Goal: Information Seeking & Learning: Find specific fact

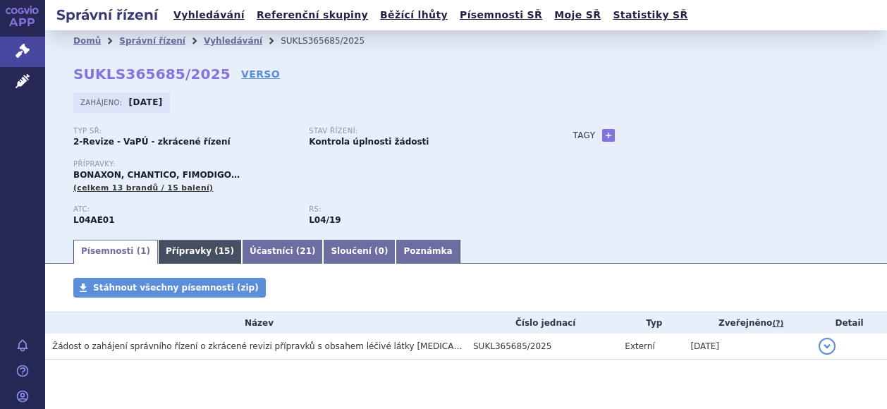
click at [173, 252] on link "Přípravky ( 15 )" at bounding box center [200, 252] width 84 height 24
click at [183, 250] on link "Přípravky ( 15 )" at bounding box center [200, 252] width 84 height 24
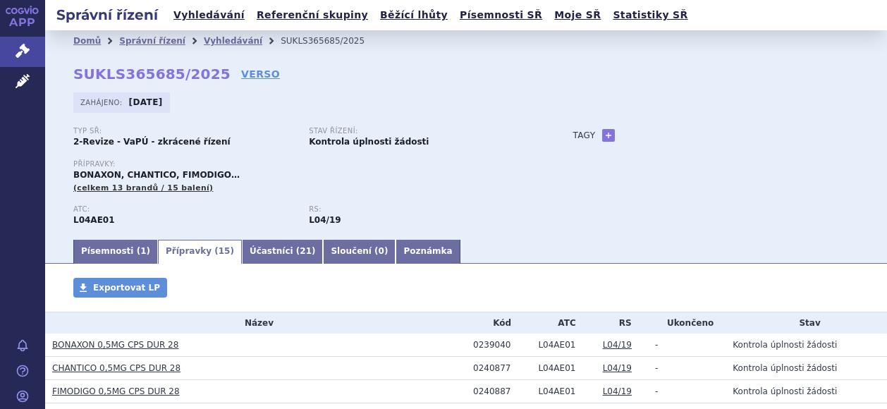
click at [178, 260] on link "Přípravky ( 15 )" at bounding box center [200, 252] width 84 height 24
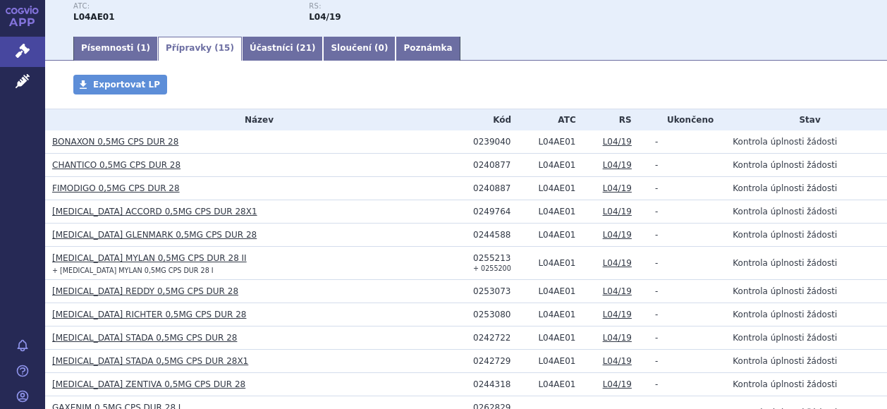
scroll to position [183, 0]
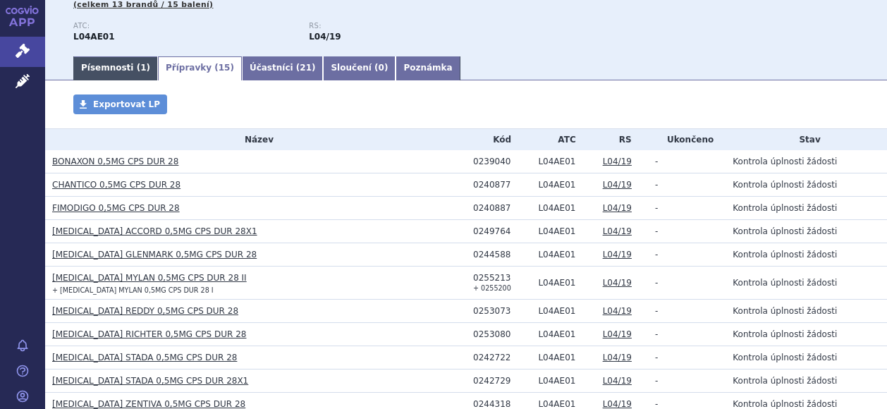
click at [102, 71] on link "Písemnosti ( 1 )" at bounding box center [115, 68] width 85 height 24
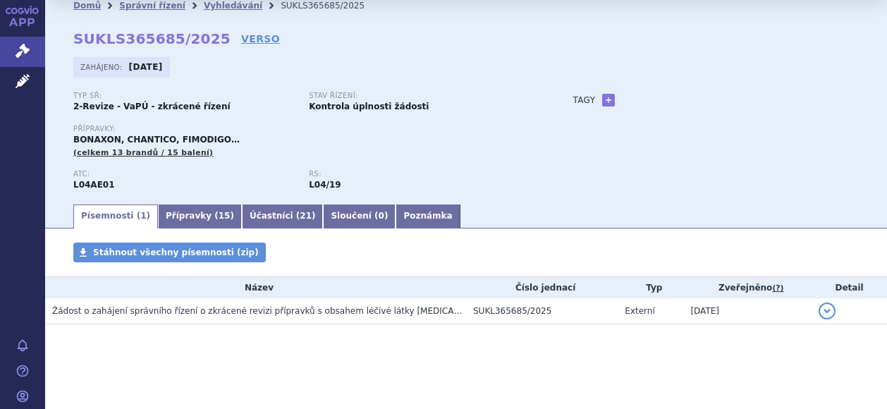
scroll to position [36, 0]
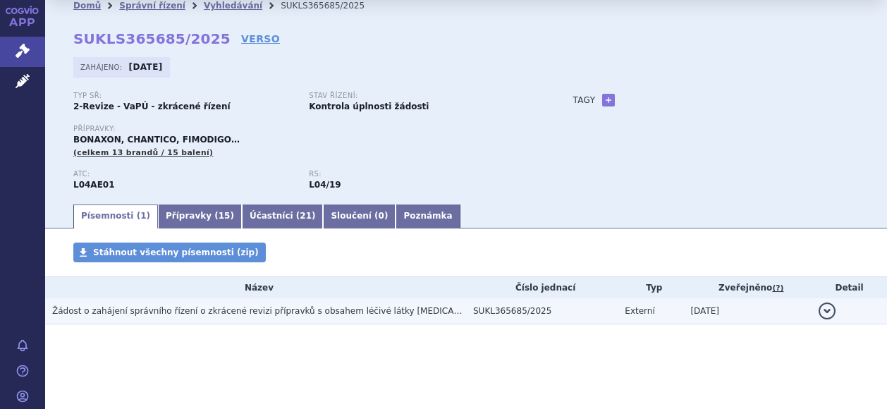
click at [210, 314] on span "Žádost o zahájení správního řízení o zkrácené revizi přípravků s obsahem léčivé…" at bounding box center [302, 311] width 501 height 10
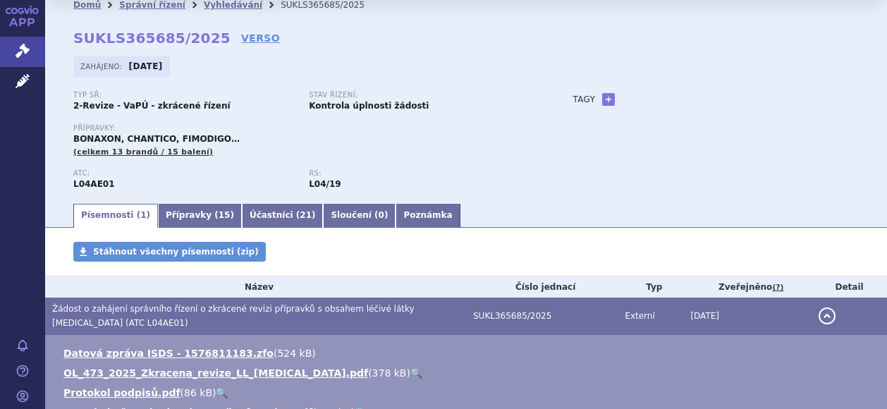
scroll to position [106, 0]
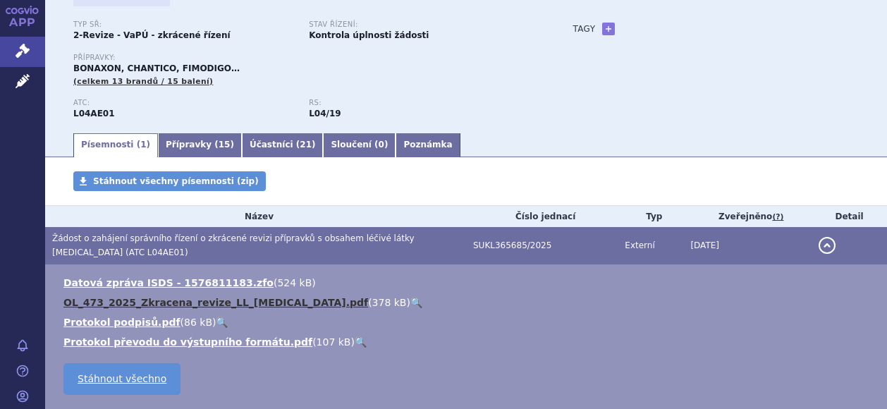
click at [197, 304] on link "OL_473_2025_Zkracena_revize_LL_fingolimod.pdf" at bounding box center [215, 302] width 305 height 11
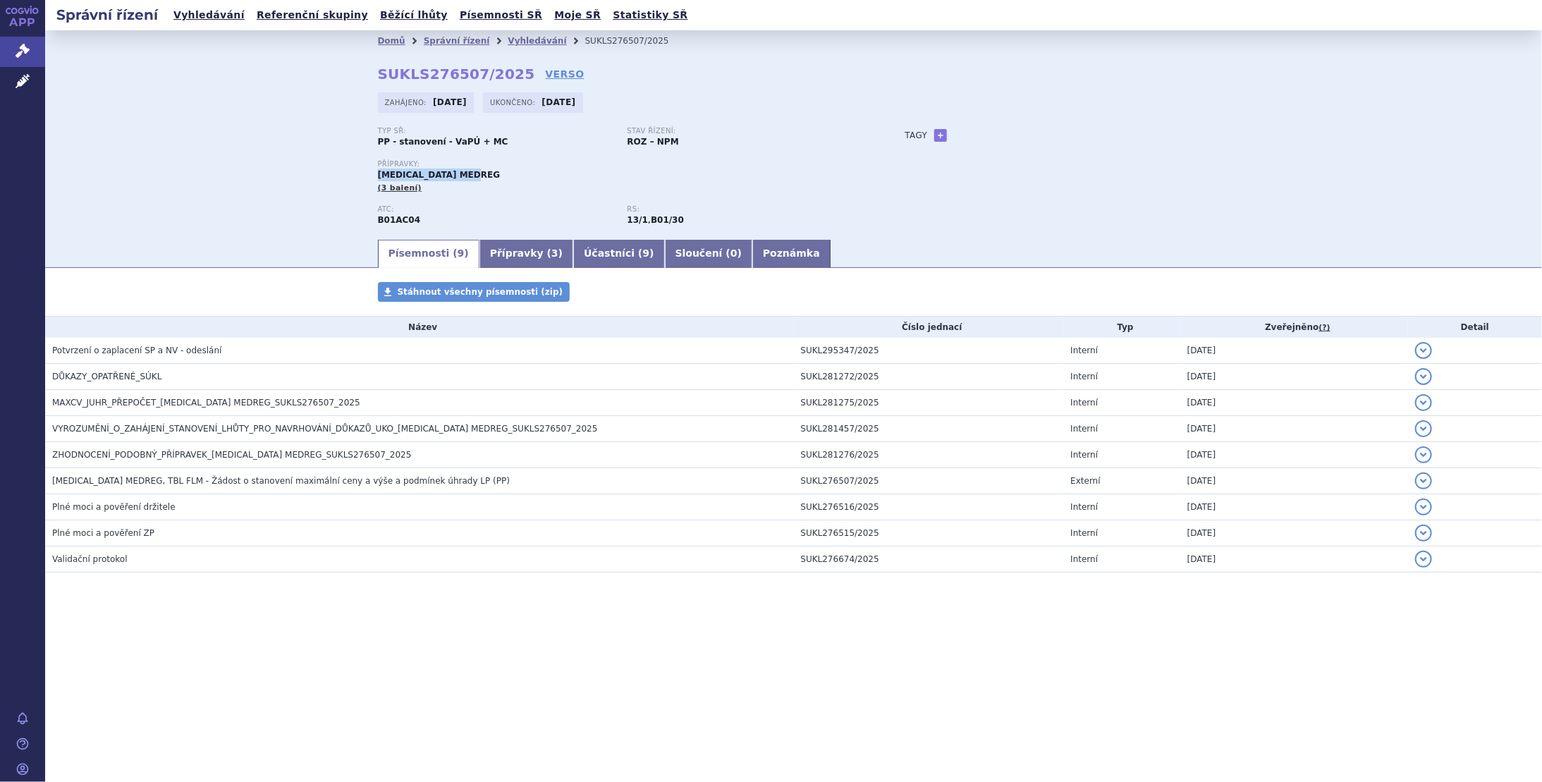
drag, startPoint x: 501, startPoint y: 172, endPoint x: 364, endPoint y: 179, distance: 137.0
click at [364, 179] on div "Domů Správní řízení Vyhledávání SUKLS276507/2025 SUKLS276507/2025 VERSO Zahájen…" at bounding box center [794, 144] width 888 height 186
copy span "CLOPIDOGREL MEDREG"
click at [436, 42] on link "Správní řízení" at bounding box center [457, 41] width 66 height 10
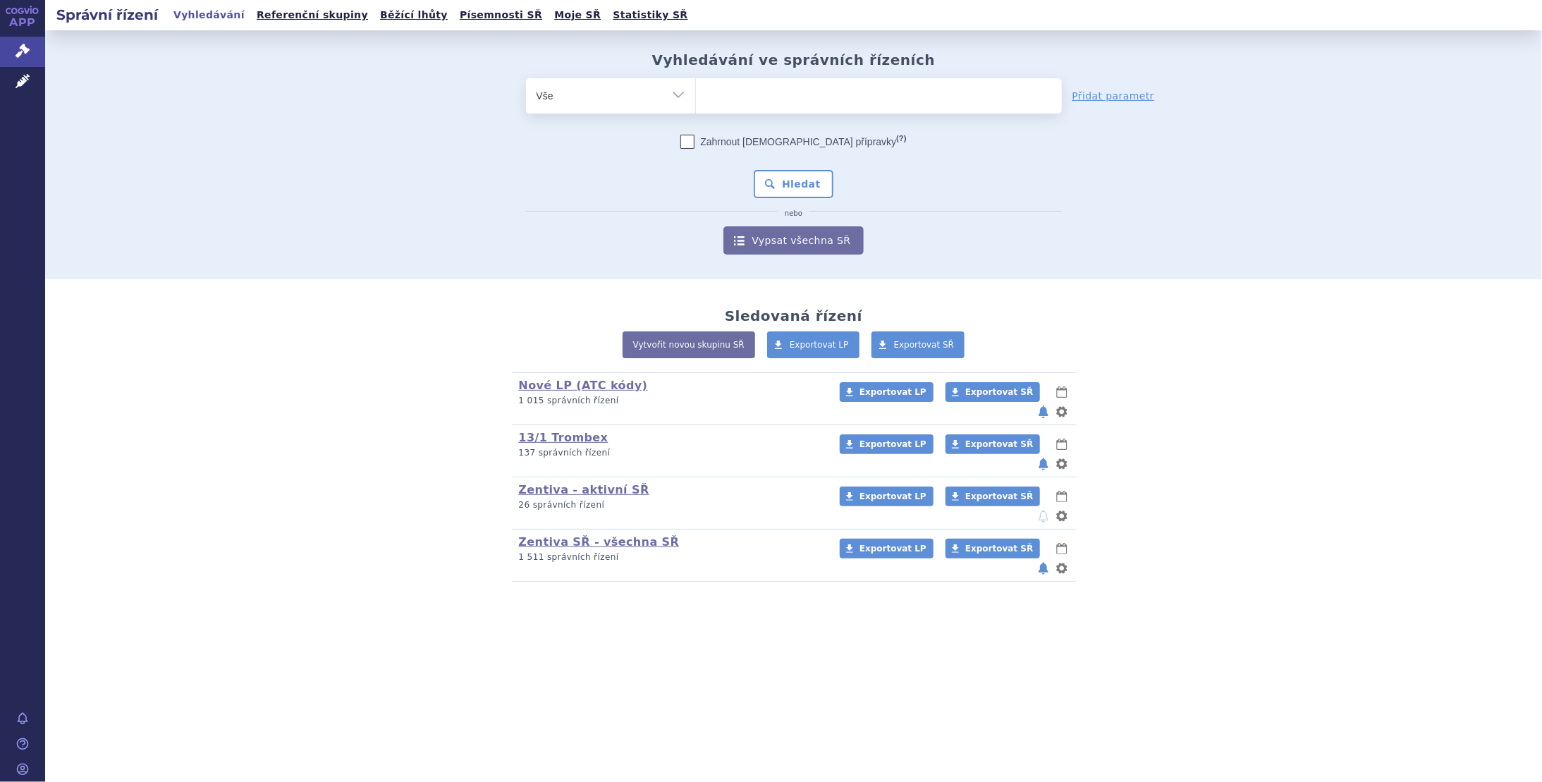
click at [735, 98] on ul at bounding box center [879, 93] width 366 height 30
click at [696, 98] on select at bounding box center [695, 95] width 1 height 35
paste input "[MEDICAL_DATA] MEDREG"
type input "[MEDICAL_DATA] MEDREG"
select select "[MEDICAL_DATA] MEDREG"
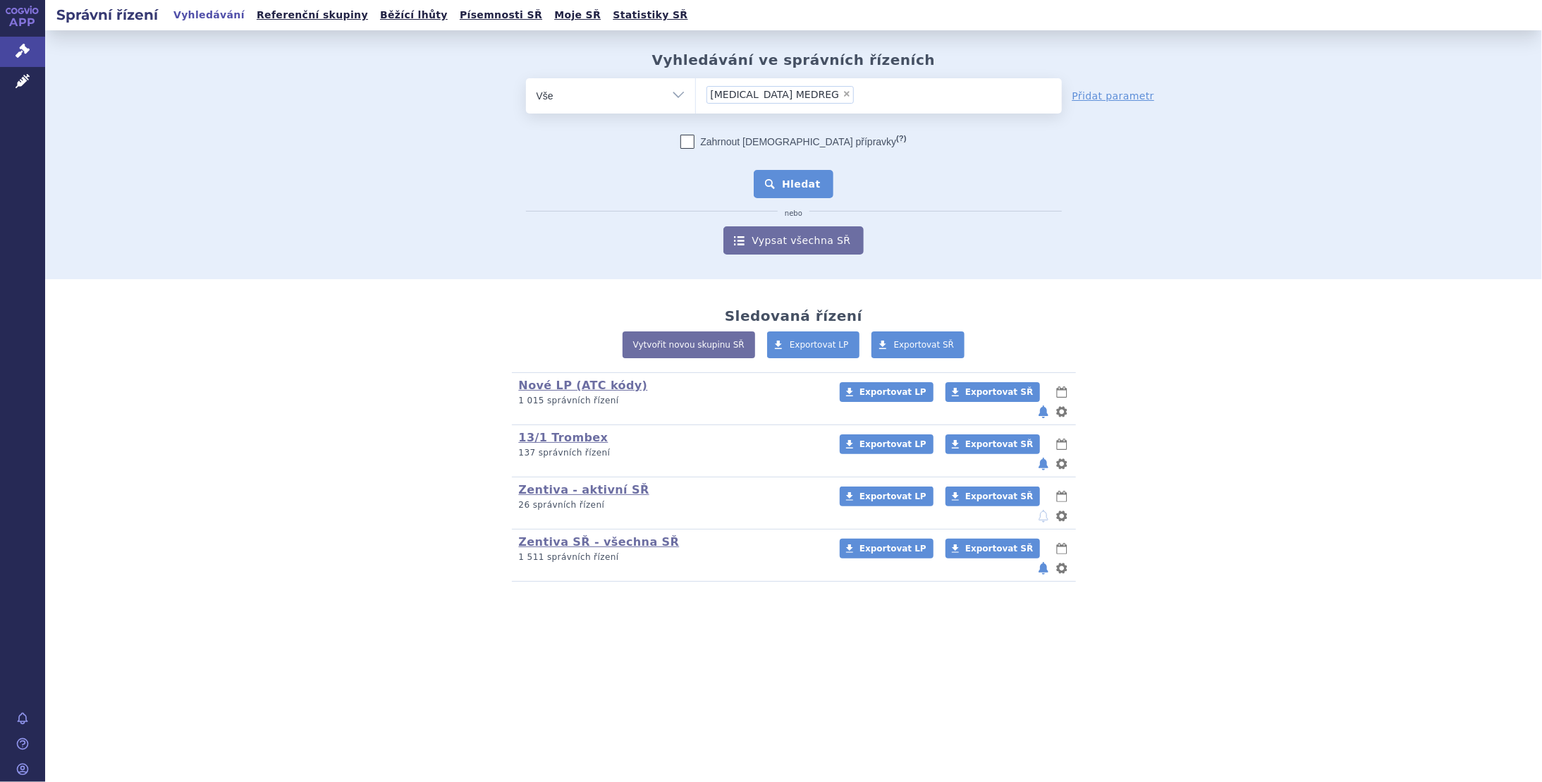
click at [796, 185] on button "Hledat" at bounding box center [794, 184] width 80 height 28
